Goal: Navigation & Orientation: Find specific page/section

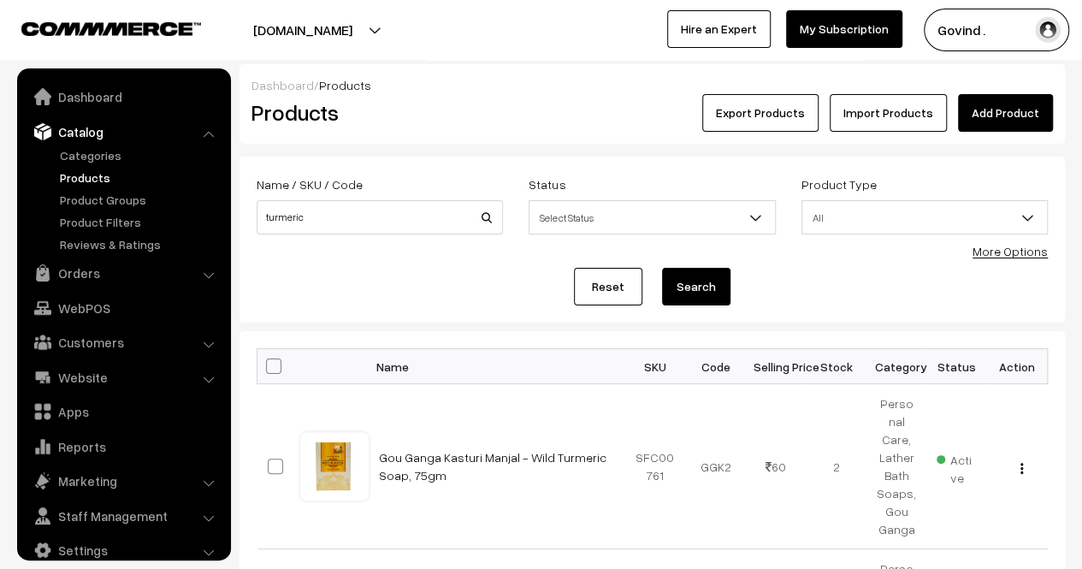
scroll to position [21, 0]
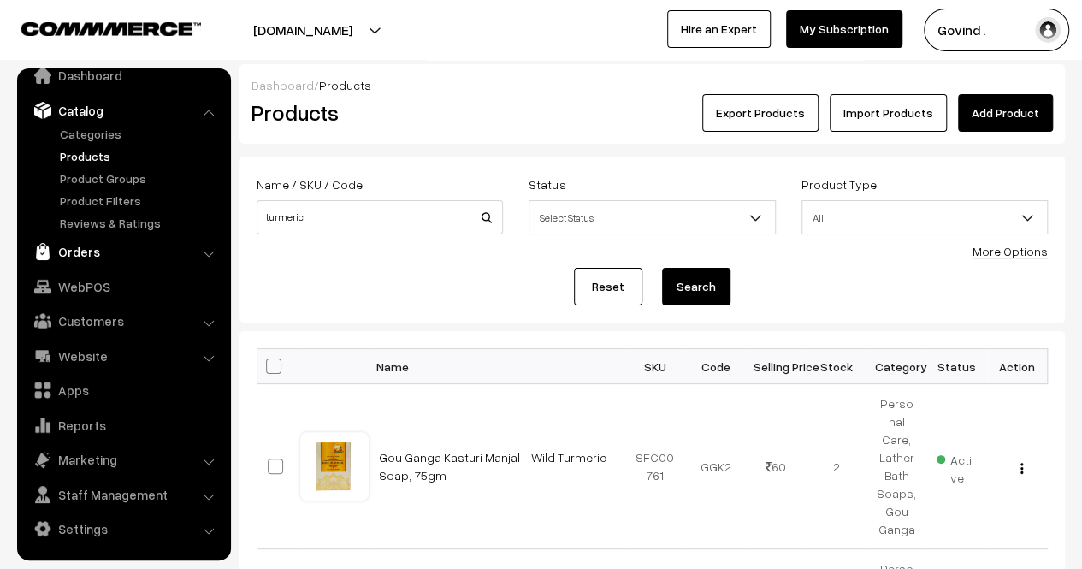
click at [76, 249] on link "Orders" at bounding box center [123, 251] width 204 height 31
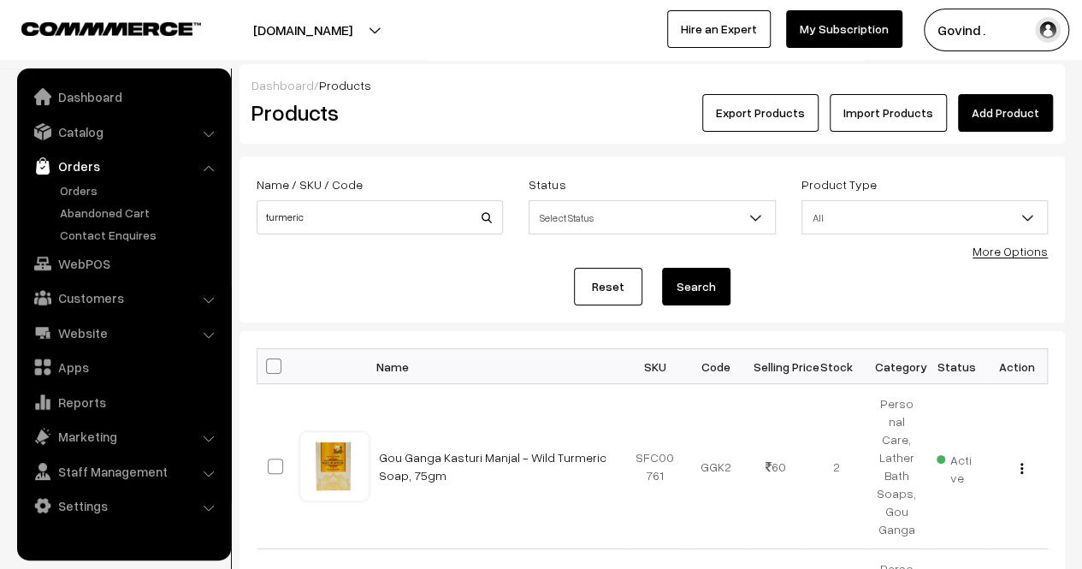
scroll to position [0, 0]
click at [84, 180] on link "Orders" at bounding box center [123, 166] width 204 height 31
click at [84, 187] on link "Orders" at bounding box center [140, 190] width 169 height 18
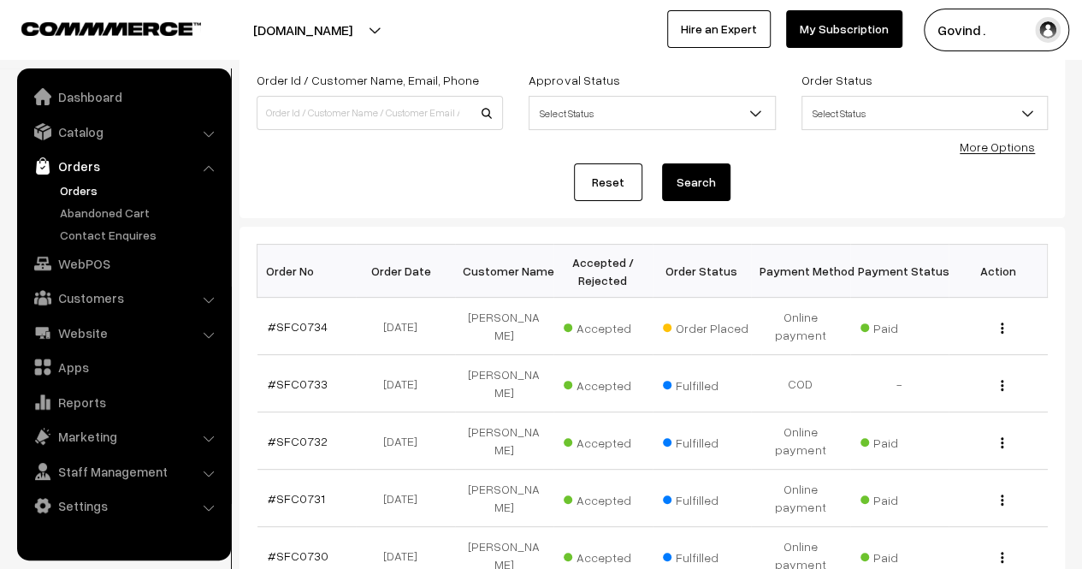
scroll to position [104, 0]
click at [137, 211] on link "Abandoned Cart" at bounding box center [140, 213] width 169 height 18
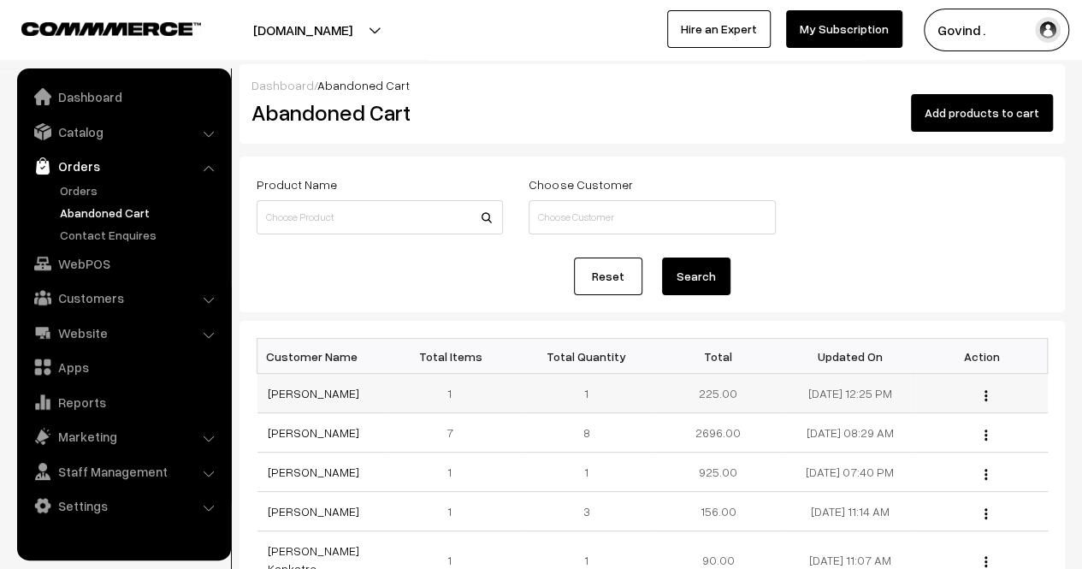
click at [986, 394] on img "button" at bounding box center [986, 395] width 3 height 11
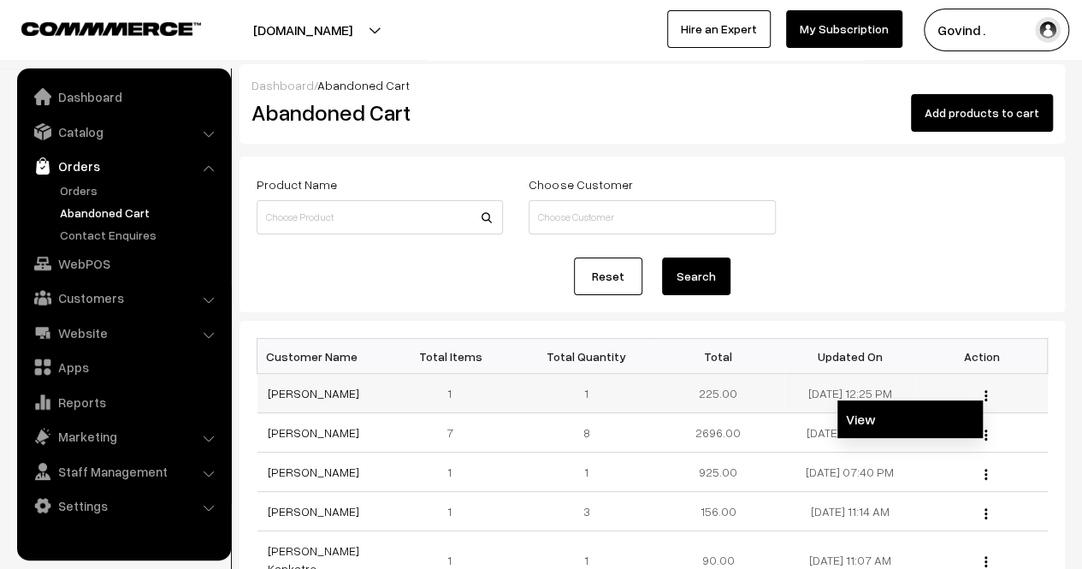
click at [907, 418] on link "View" at bounding box center [910, 419] width 145 height 38
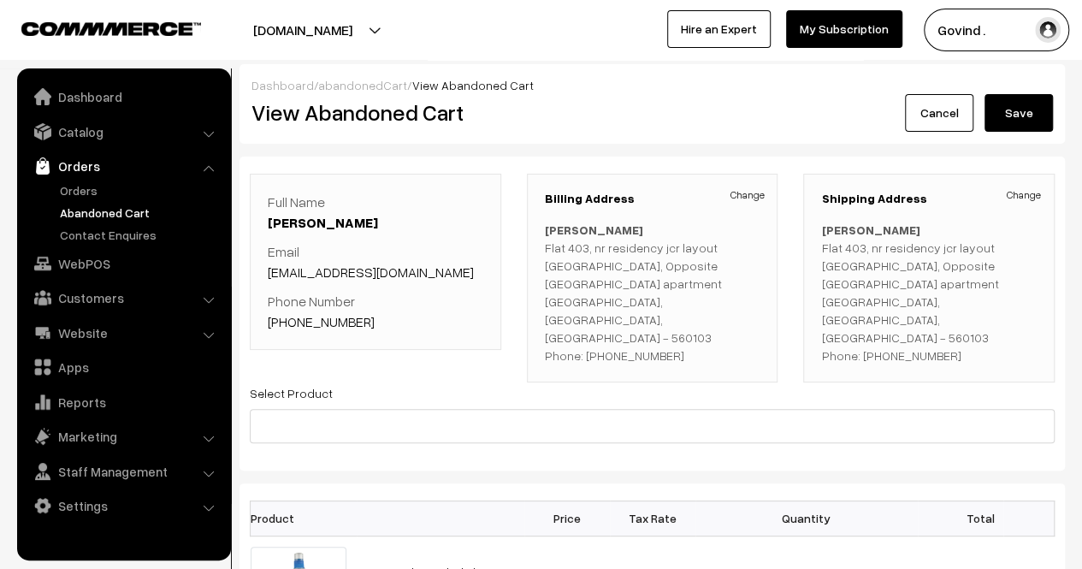
click at [922, 119] on link "Cancel" at bounding box center [939, 113] width 68 height 38
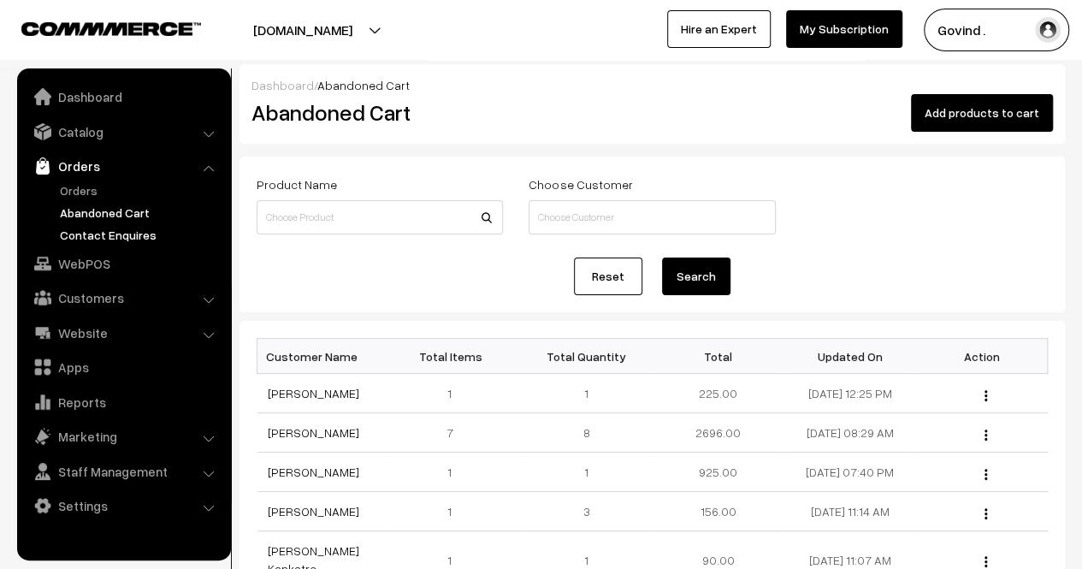
click at [130, 234] on link "Contact Enquires" at bounding box center [140, 235] width 169 height 18
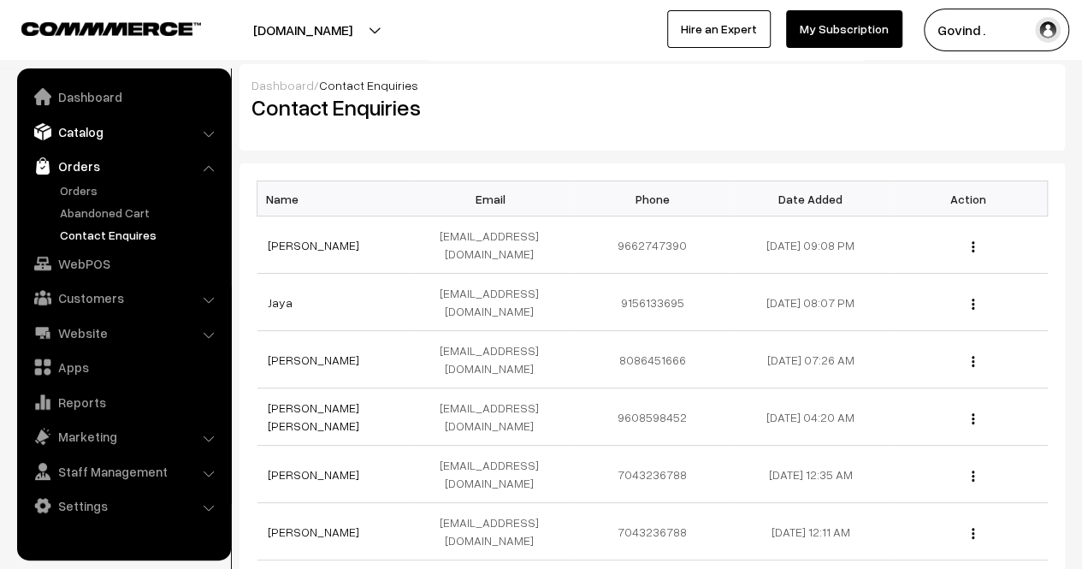
click at [87, 143] on link "Catalog" at bounding box center [123, 131] width 204 height 31
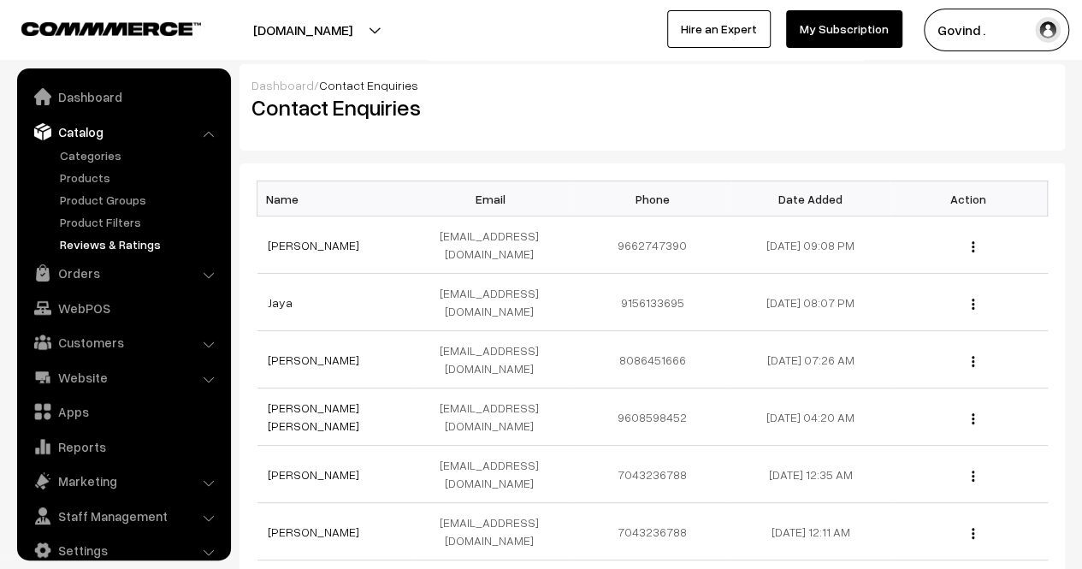
click at [91, 242] on link "Reviews & Ratings" at bounding box center [140, 244] width 169 height 18
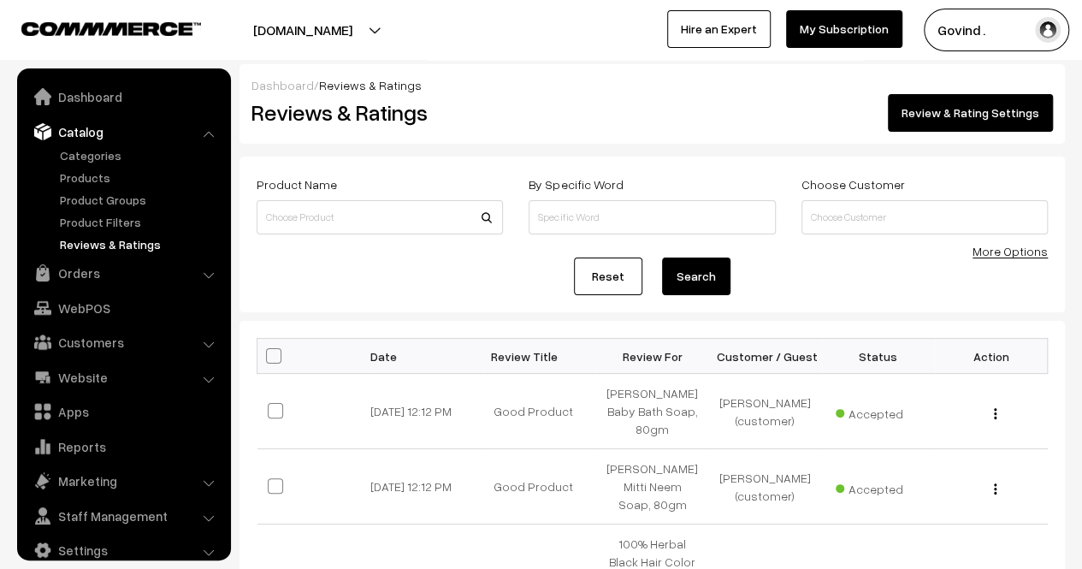
scroll to position [21, 0]
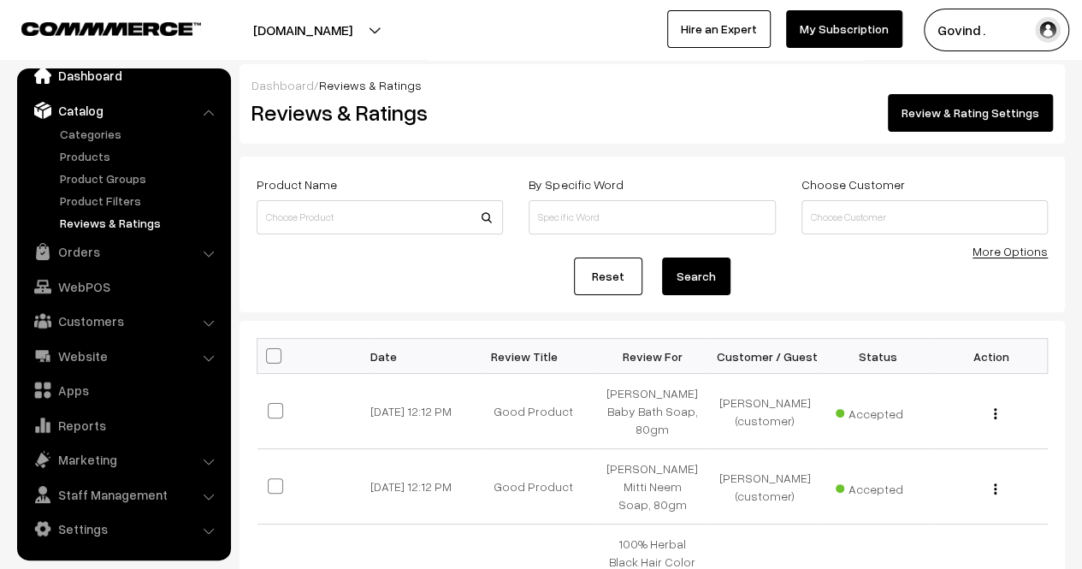
click at [87, 78] on link "Dashboard" at bounding box center [123, 75] width 204 height 31
